Goal: Transaction & Acquisition: Purchase product/service

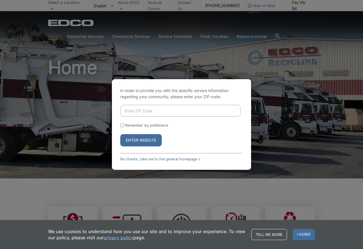
click at [166, 110] on input "Enter ZIP Code" at bounding box center [180, 111] width 120 height 12
type input "91945"
click at [133, 143] on button "Enter Website" at bounding box center [141, 140] width 42 height 12
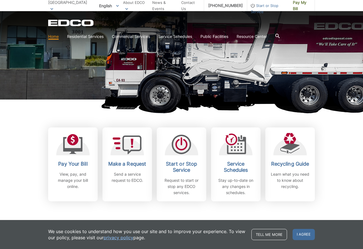
scroll to position [113, 0]
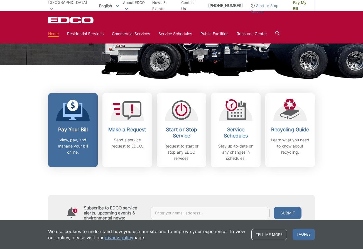
click at [76, 110] on icon at bounding box center [72, 105] width 11 height 11
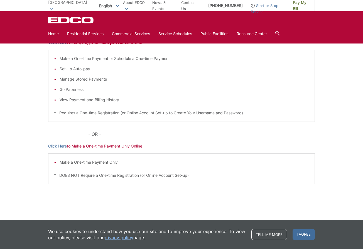
scroll to position [102, 0]
click at [60, 146] on link "Click Here" at bounding box center [57, 146] width 19 height 6
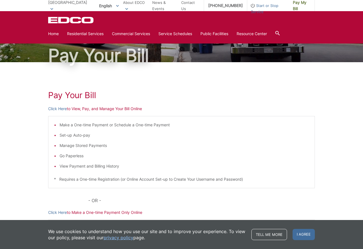
scroll to position [26, 0]
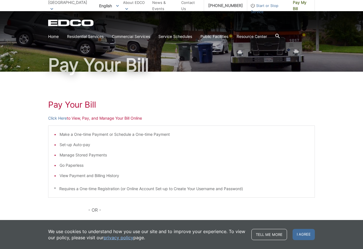
click at [95, 116] on p "Click Here to View, Pay, and Manage Your Bill Online" at bounding box center [181, 118] width 267 height 6
click at [103, 120] on p "Click Here to View, Pay, and Manage Your Bill Online" at bounding box center [181, 118] width 267 height 6
click at [54, 120] on link "Click Here" at bounding box center [57, 118] width 19 height 6
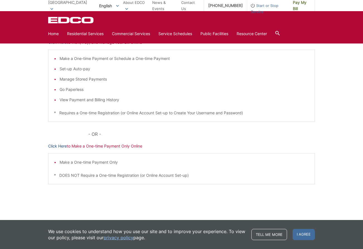
scroll to position [102, 0]
click at [59, 148] on link "Click Here" at bounding box center [57, 146] width 19 height 6
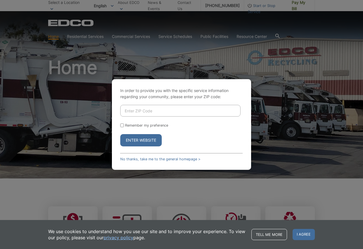
click at [175, 39] on div "In order to provide you with the specific service information regarding your co…" at bounding box center [181, 124] width 363 height 249
click at [156, 108] on input "Enter ZIP Code" at bounding box center [180, 111] width 120 height 12
type input "91945"
click at [141, 140] on button "Enter Website" at bounding box center [141, 140] width 42 height 12
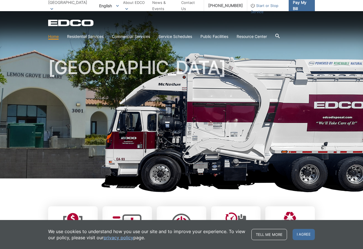
click at [307, 6] on span "Pay My Bill" at bounding box center [302, 5] width 18 height 12
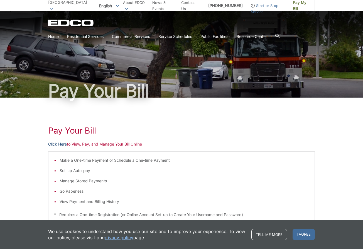
click at [55, 144] on link "Click Here" at bounding box center [57, 144] width 19 height 6
